Goal: Obtain resource: Download file/media

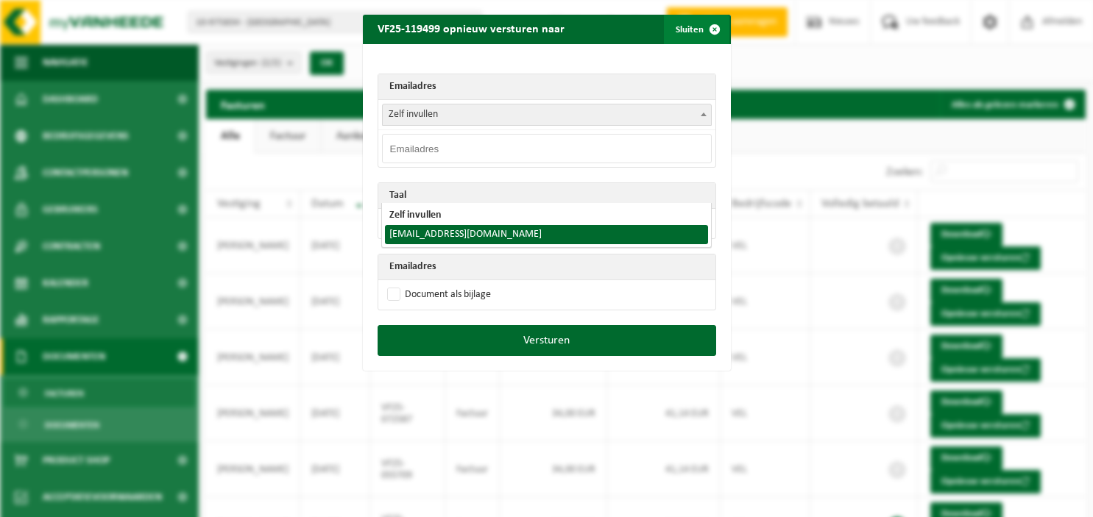
scroll to position [77, 0]
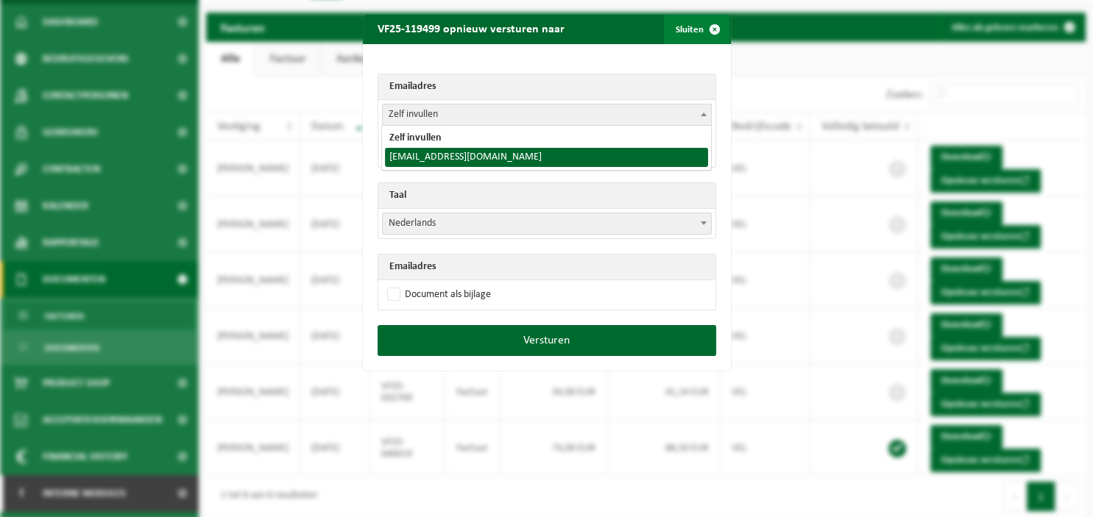
click at [711, 28] on span "button" at bounding box center [714, 29] width 29 height 29
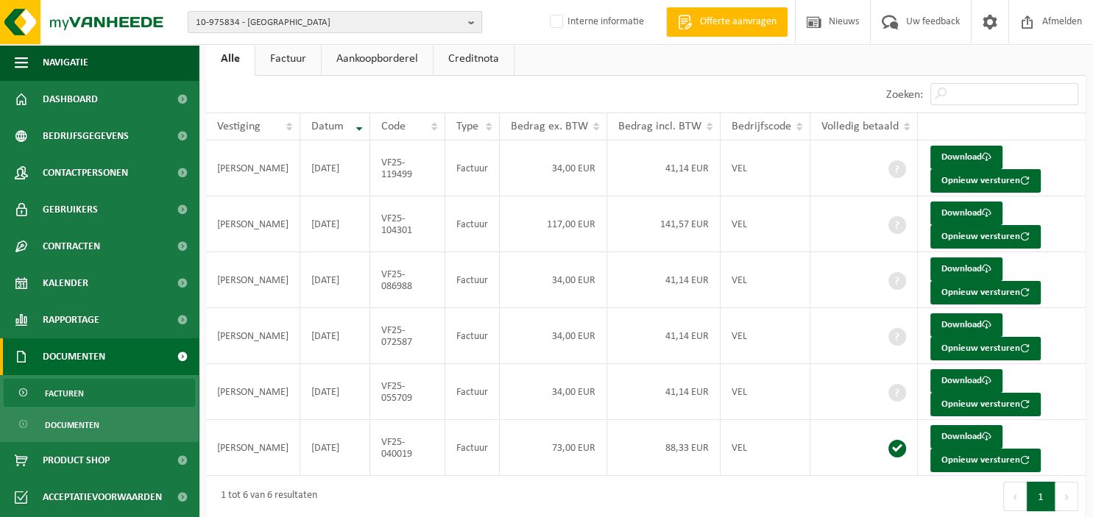
click at [472, 23] on b "button" at bounding box center [474, 22] width 13 height 21
type input "10-959498"
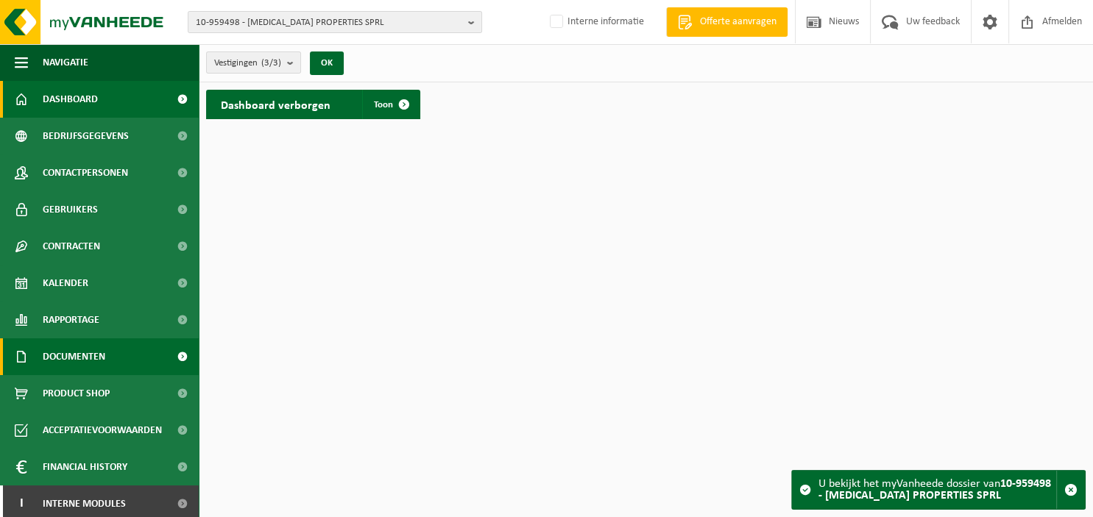
click at [77, 358] on span "Documenten" at bounding box center [74, 356] width 63 height 37
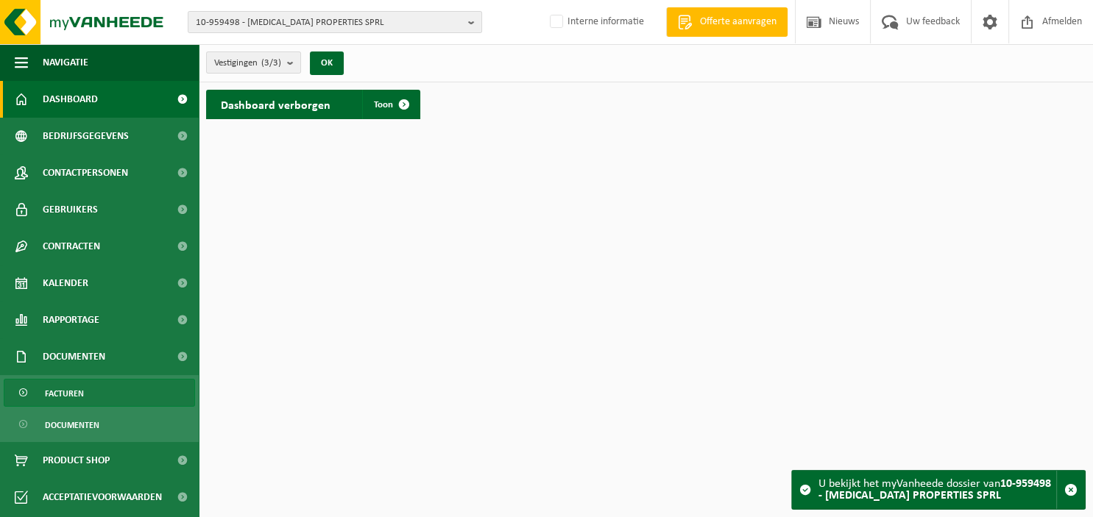
click at [71, 397] on span "Facturen" at bounding box center [64, 394] width 39 height 28
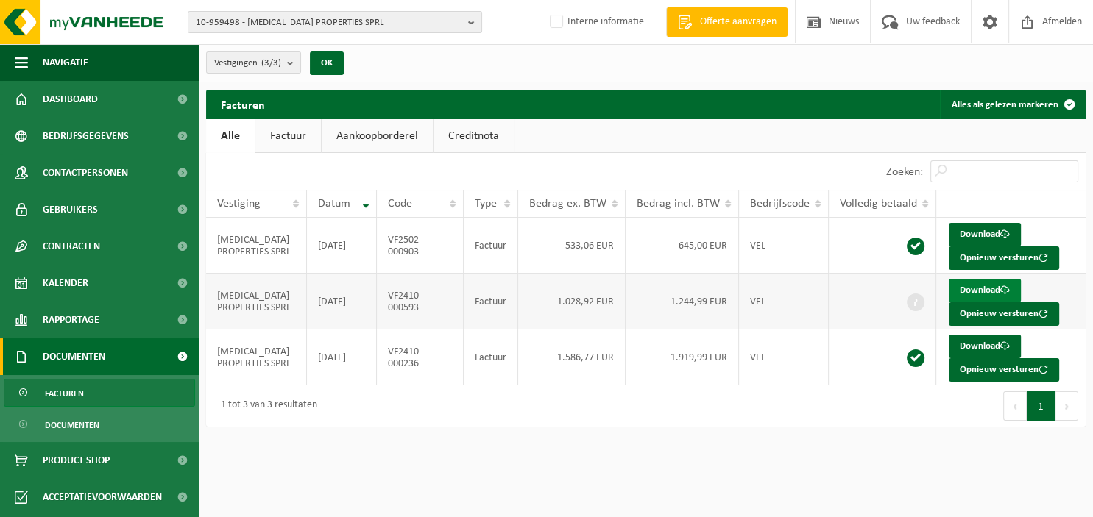
click at [981, 291] on link "Download" at bounding box center [984, 291] width 72 height 24
click at [983, 310] on button "Opnieuw versturen" at bounding box center [1003, 314] width 110 height 24
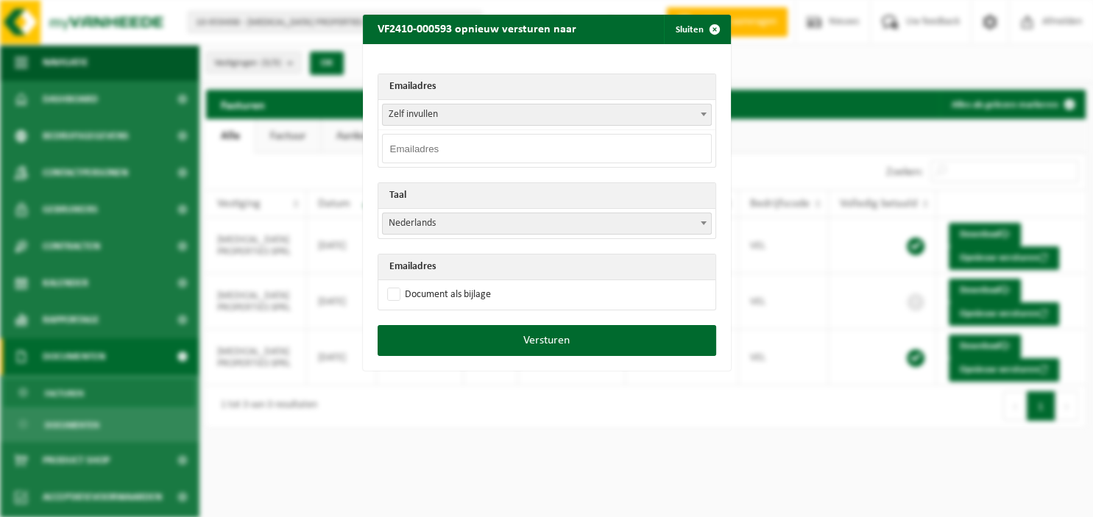
click at [703, 115] on b at bounding box center [703, 115] width 6 height 4
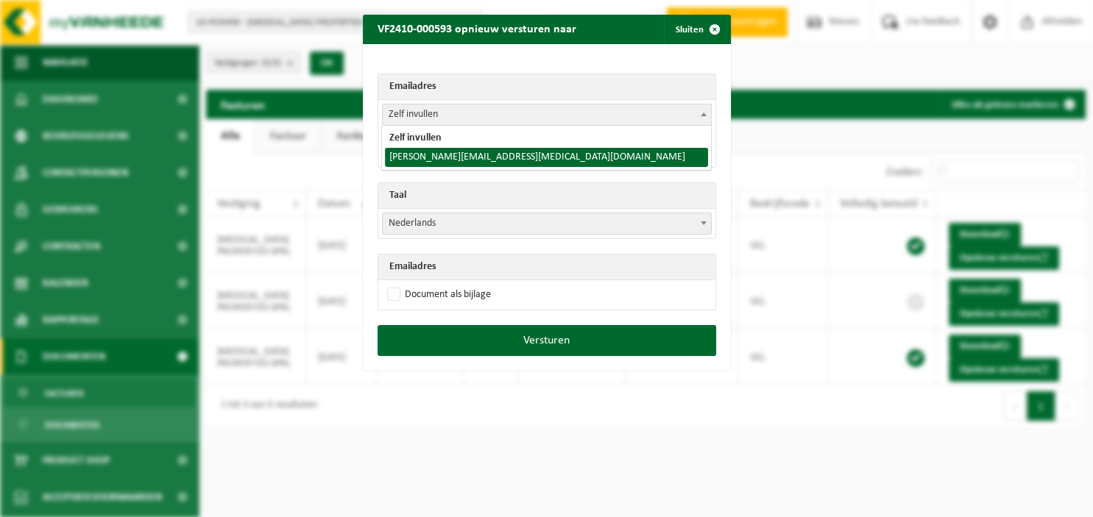
select select "[PERSON_NAME][EMAIL_ADDRESS][MEDICAL_DATA][DOMAIN_NAME]"
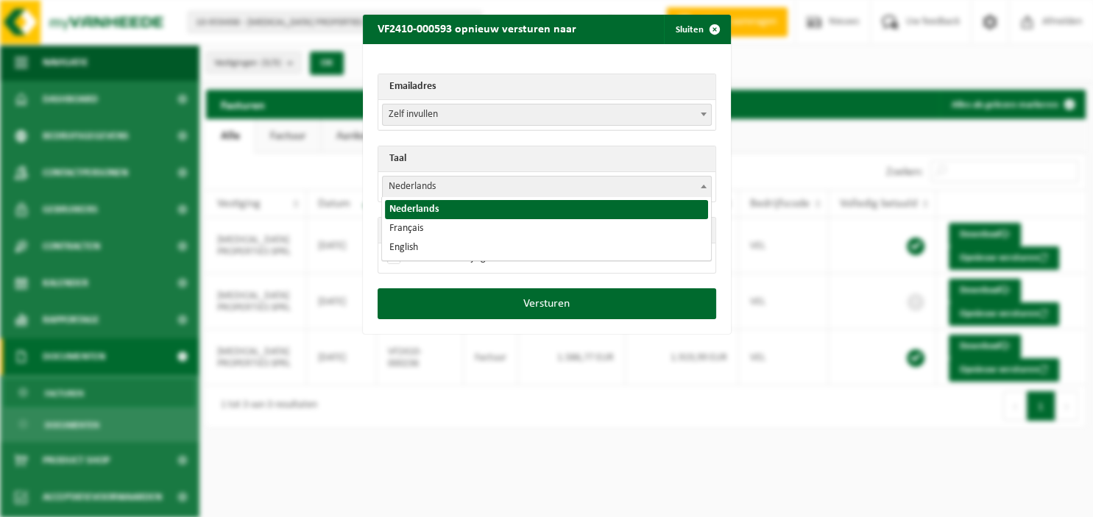
click at [706, 190] on span at bounding box center [703, 186] width 15 height 19
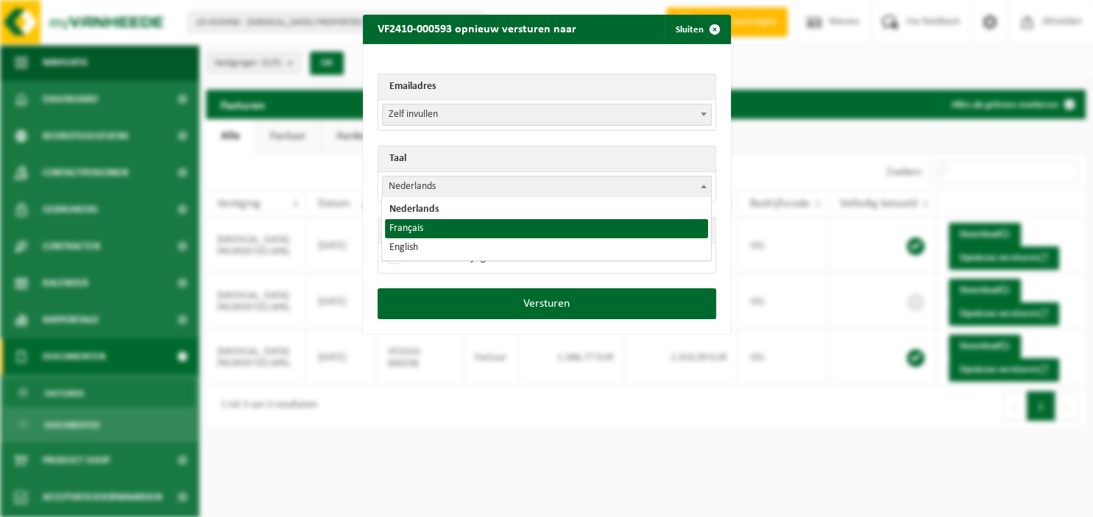
select select "fr"
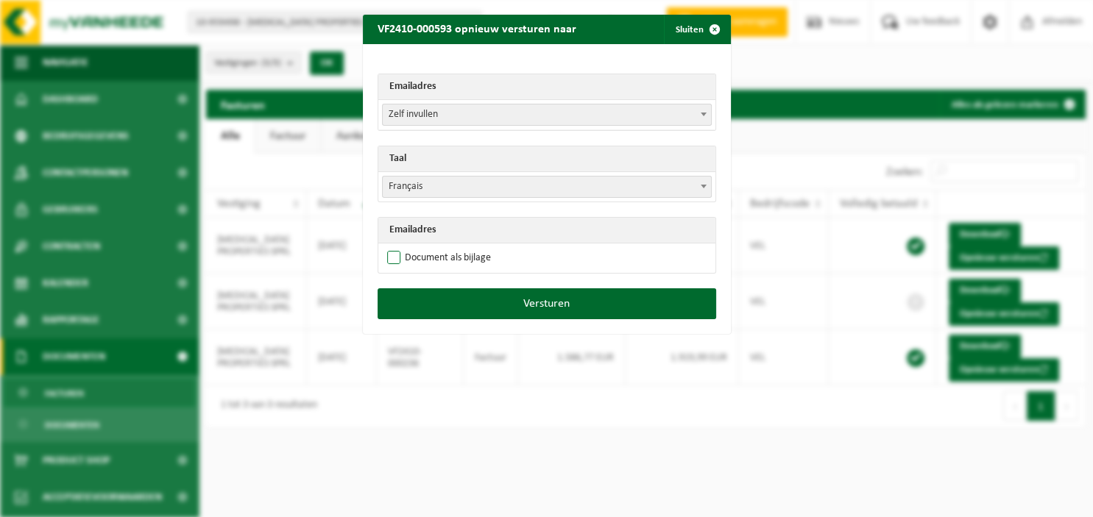
click at [452, 260] on label "Document als bijlage" at bounding box center [437, 258] width 107 height 22
click at [452, 247] on input "Document als bijlage" at bounding box center [565, 246] width 368 height 1
checkbox input "true"
click at [701, 111] on span at bounding box center [703, 113] width 15 height 19
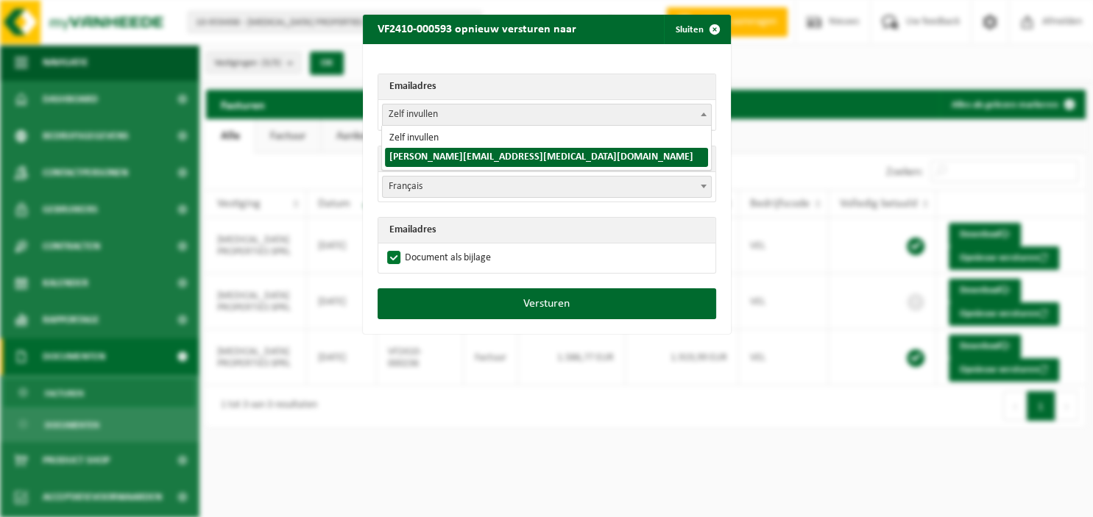
click at [498, 437] on div "VF2410-000593 opnieuw versturen naar Sluiten Emailadres Zelf invullen [PERSON_N…" at bounding box center [546, 258] width 1093 height 517
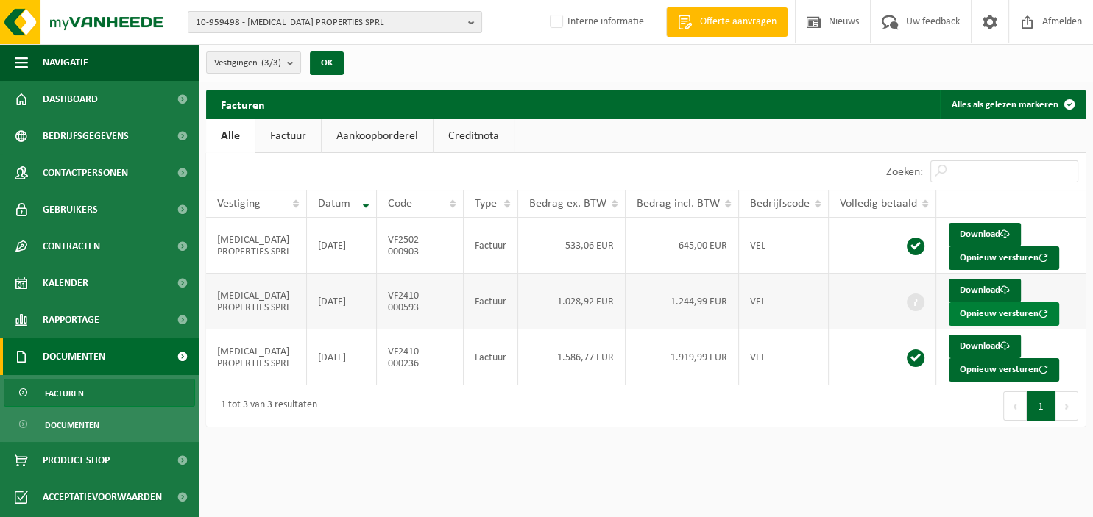
click at [981, 313] on button "Opnieuw versturen" at bounding box center [1003, 314] width 110 height 24
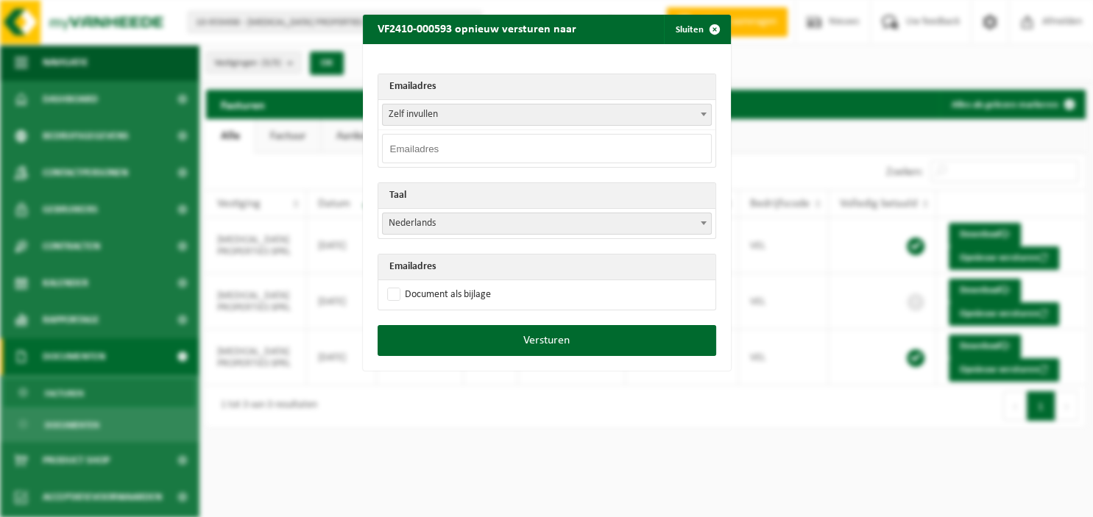
click at [702, 110] on span at bounding box center [703, 113] width 15 height 19
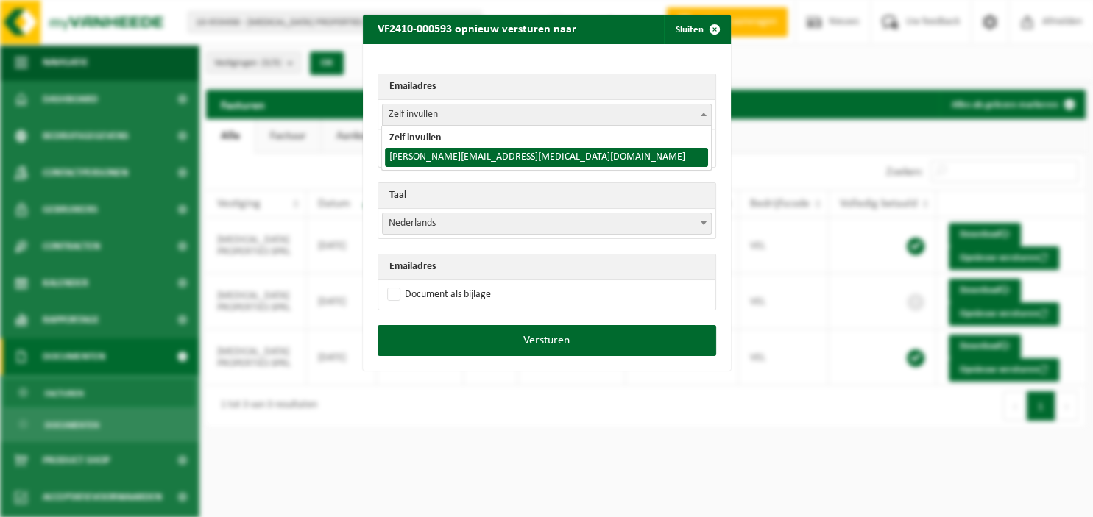
select select "[PERSON_NAME][EMAIL_ADDRESS][MEDICAL_DATA][DOMAIN_NAME]"
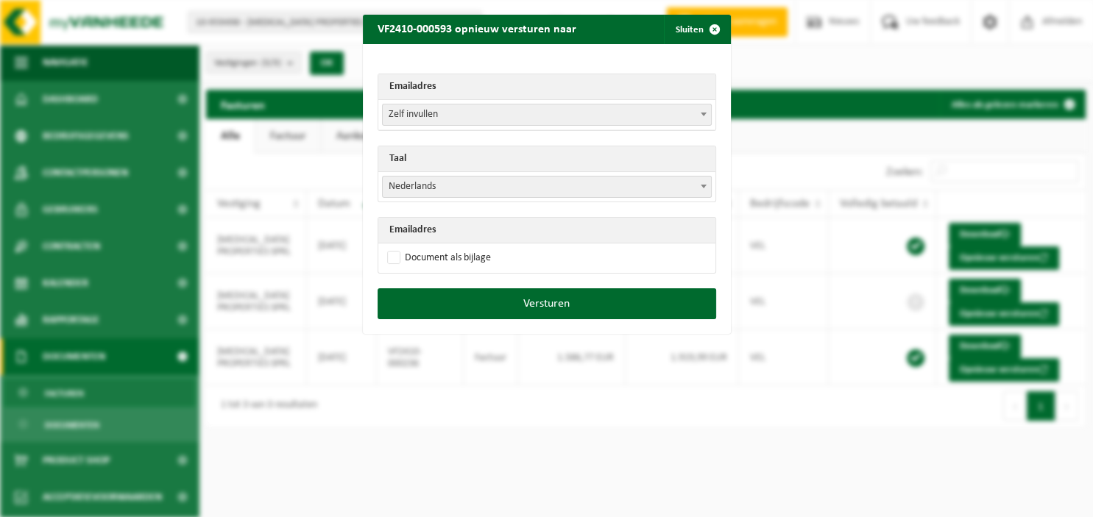
click at [702, 184] on span at bounding box center [703, 186] width 15 height 19
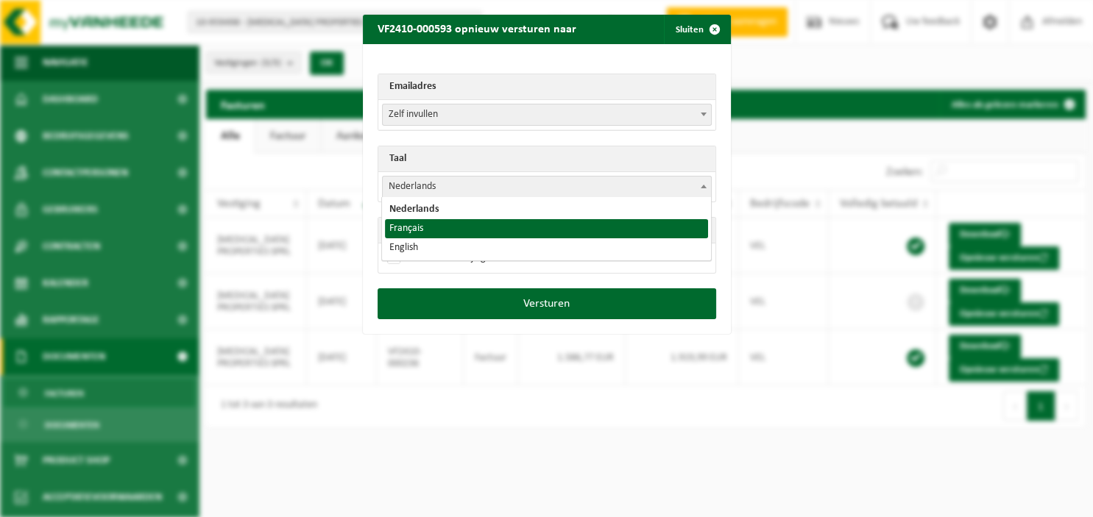
select select "fr"
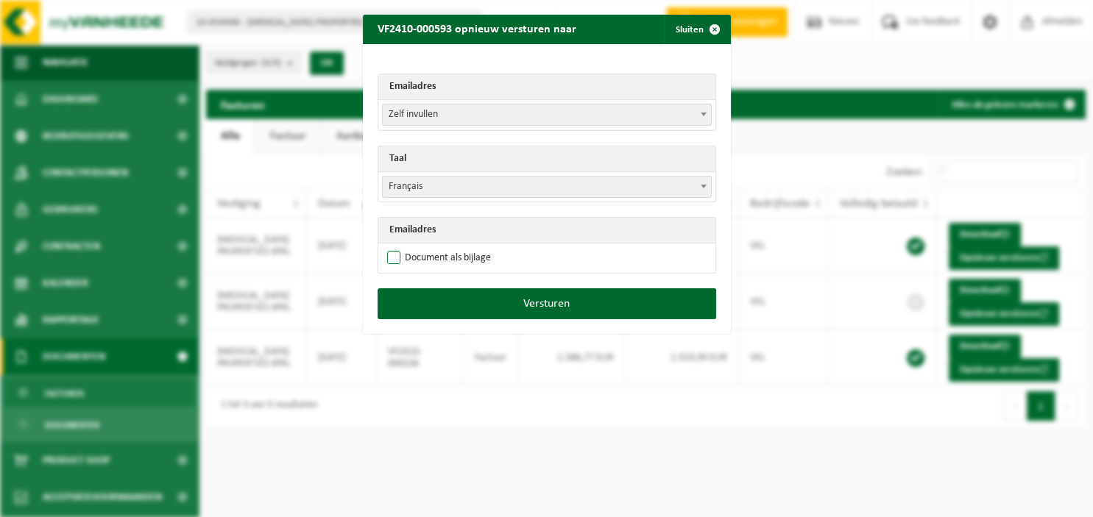
click at [449, 254] on label "Document als bijlage" at bounding box center [437, 258] width 107 height 22
click at [449, 247] on input "Document als bijlage" at bounding box center [565, 246] width 368 height 1
checkbox input "true"
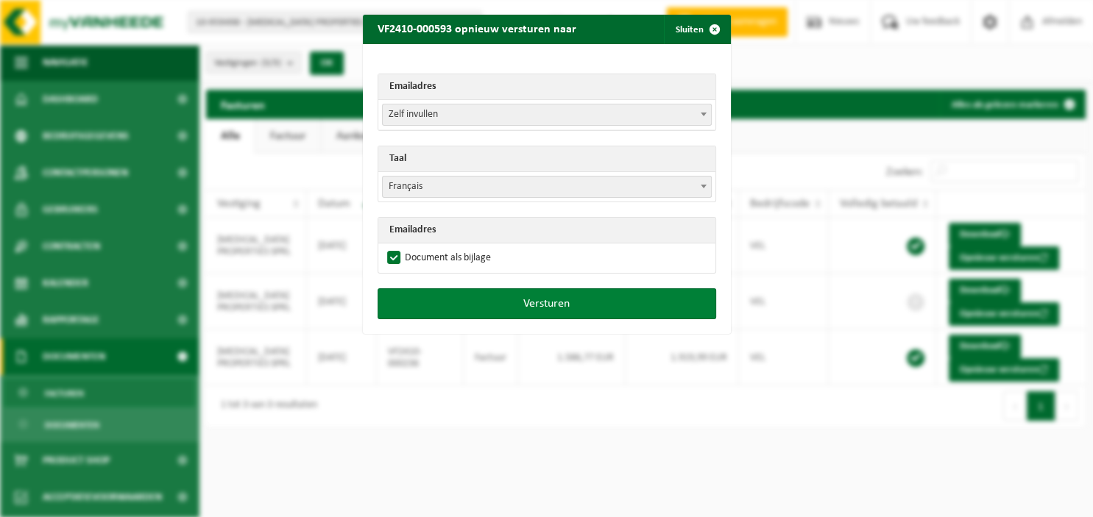
click at [480, 298] on button "Versturen" at bounding box center [546, 303] width 338 height 31
